Goal: Information Seeking & Learning: Learn about a topic

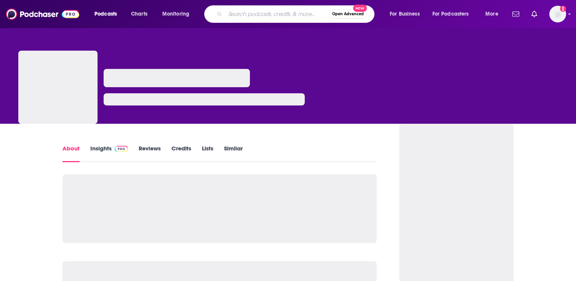
click at [261, 11] on input "Search podcasts, credits, & more..." at bounding box center [277, 14] width 104 height 12
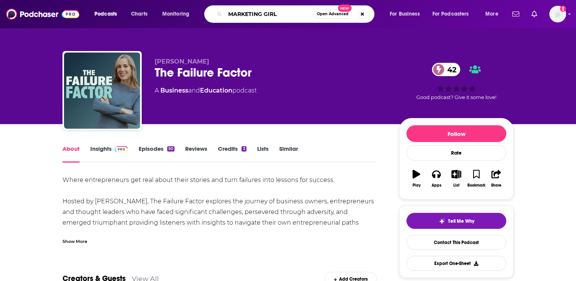
type input "MARKETING GIRLY"
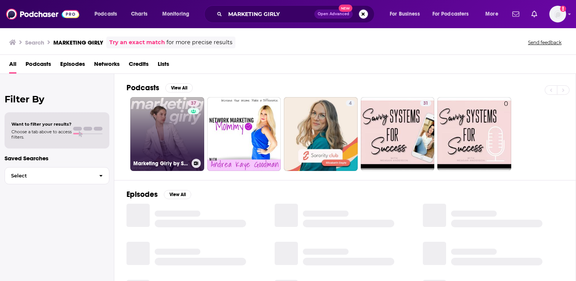
click at [182, 137] on link "37 Marketing Girly by Sky Society" at bounding box center [167, 134] width 74 height 74
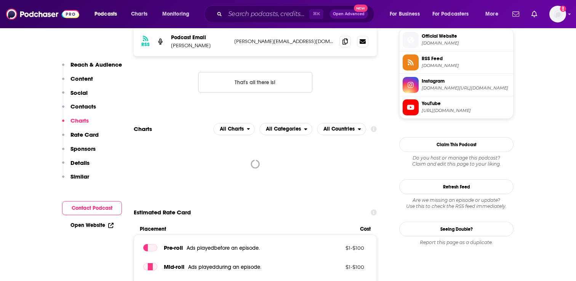
scroll to position [576, 0]
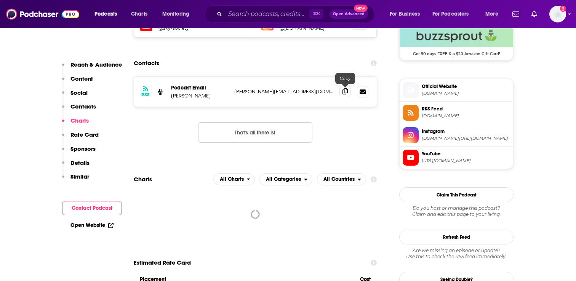
click at [341, 94] on span at bounding box center [344, 91] width 11 height 11
